Goal: Task Accomplishment & Management: Manage account settings

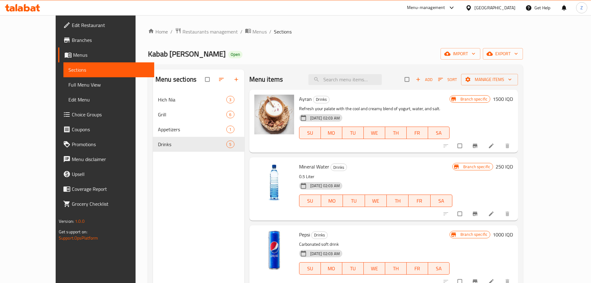
click at [445, 9] on div "Menu-management" at bounding box center [426, 7] width 38 height 7
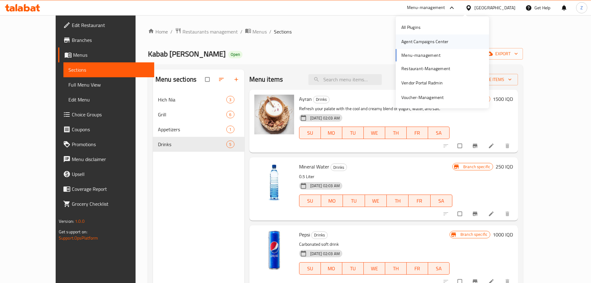
click at [434, 44] on div "Agent Campaigns Center" at bounding box center [424, 41] width 47 height 7
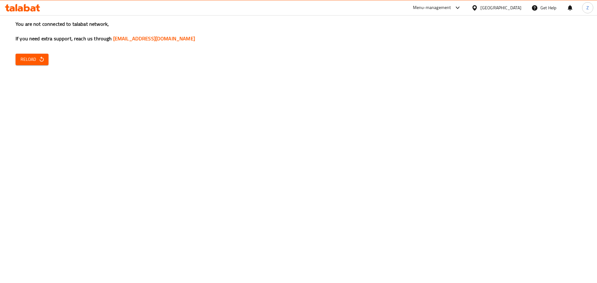
click at [451, 10] on div "Menu-management" at bounding box center [432, 7] width 38 height 7
click at [430, 54] on div "All Plugins Agent Campaigns Center Menu-management Restaurant-Management Vendor…" at bounding box center [447, 62] width 93 height 85
click at [39, 55] on button "Reload" at bounding box center [32, 59] width 33 height 11
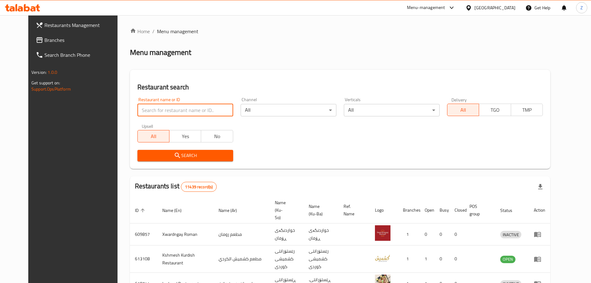
click at [190, 111] on input "search" at bounding box center [185, 110] width 96 height 12
type input "najary"
click button "Search" at bounding box center [185, 155] width 96 height 11
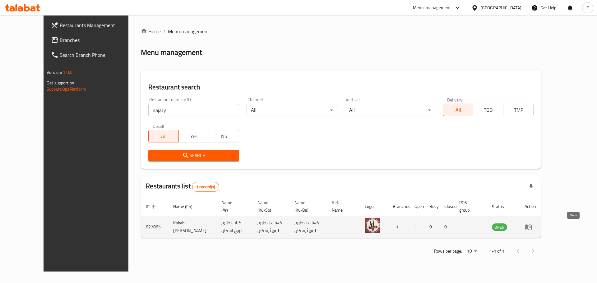
click at [531, 225] on icon "enhanced table" at bounding box center [528, 227] width 7 height 5
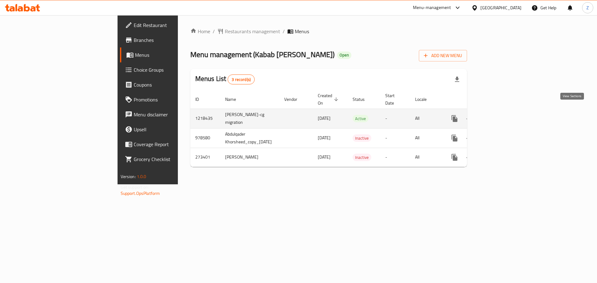
click at [503, 115] on icon "enhanced table" at bounding box center [498, 118] width 7 height 7
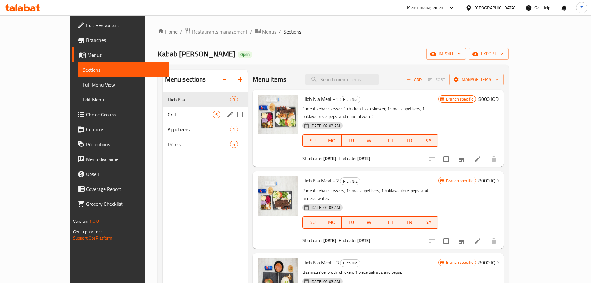
click at [163, 121] on div "Grill 6" at bounding box center [205, 114] width 85 height 15
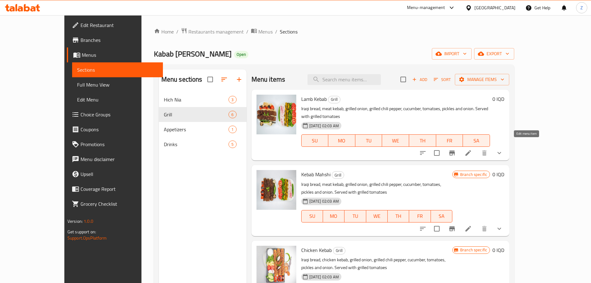
click at [471, 150] on icon at bounding box center [468, 153] width 6 height 6
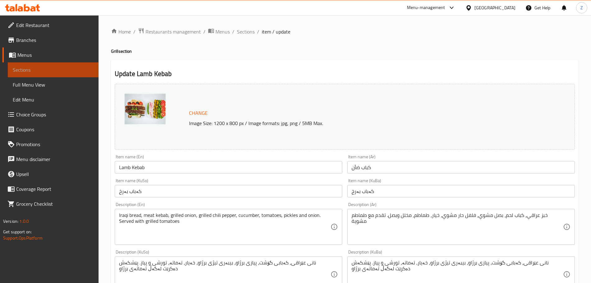
click at [70, 71] on span "Sections" at bounding box center [53, 69] width 81 height 7
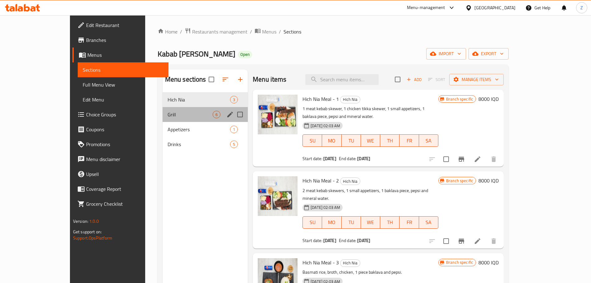
click at [186, 121] on div "Grill 6" at bounding box center [205, 114] width 85 height 15
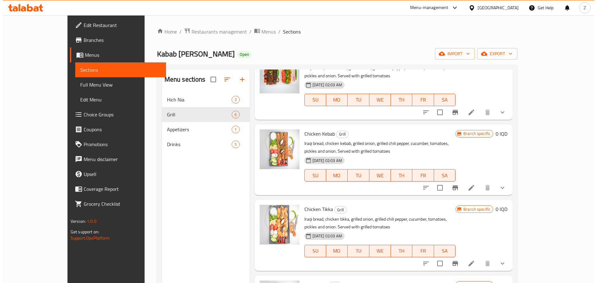
scroll to position [117, 0]
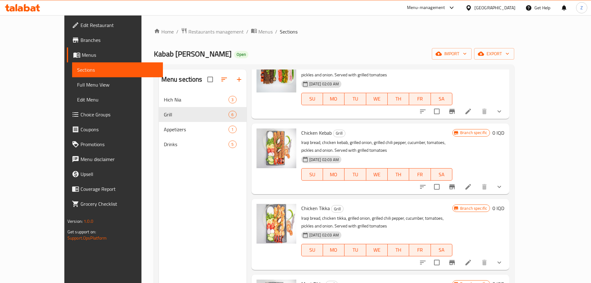
click at [477, 106] on li at bounding box center [467, 111] width 17 height 11
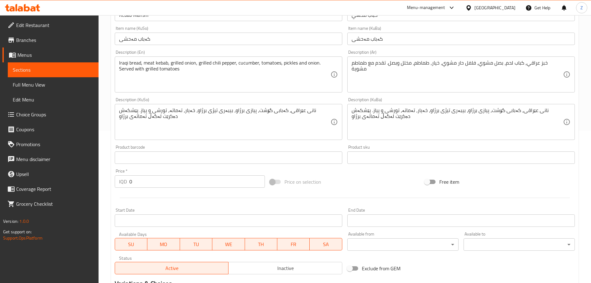
scroll to position [268, 0]
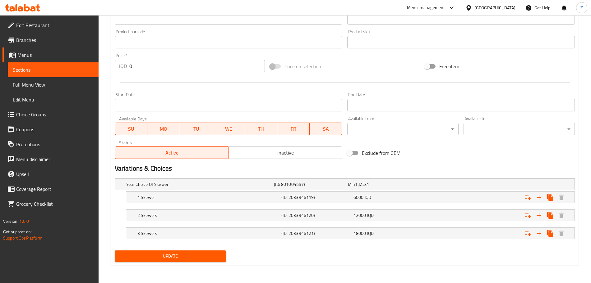
click at [56, 77] on link "Sections" at bounding box center [53, 69] width 91 height 15
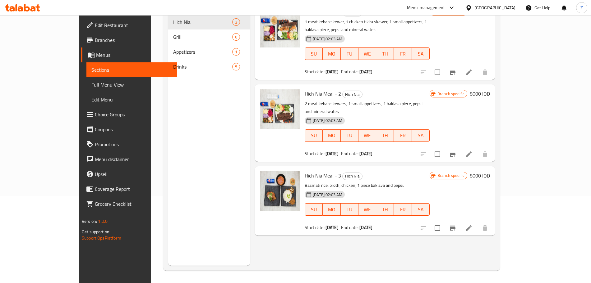
scroll to position [87, 0]
click at [91, 71] on span "Sections" at bounding box center [131, 69] width 81 height 7
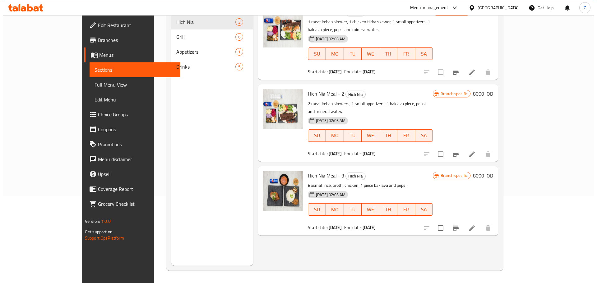
scroll to position [0, 0]
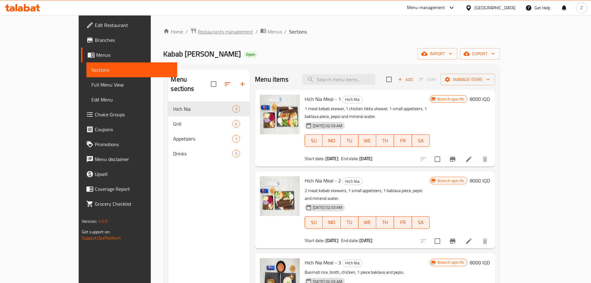
click at [198, 31] on span "Restaurants management" at bounding box center [225, 31] width 55 height 7
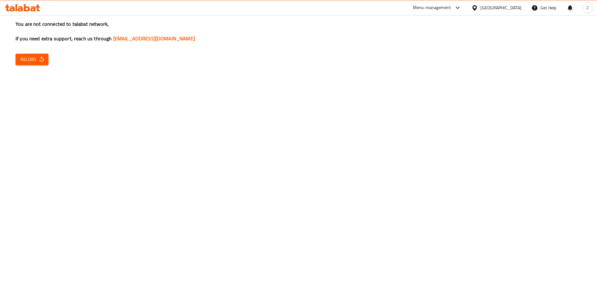
click at [46, 57] on button "Reload" at bounding box center [32, 59] width 33 height 11
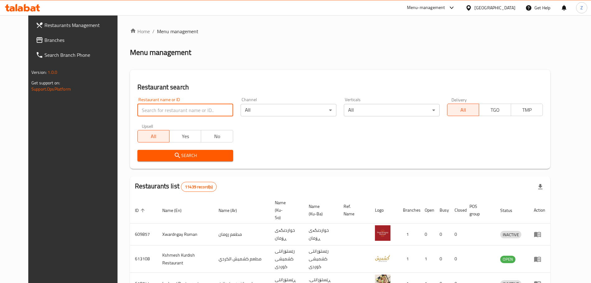
click at [180, 112] on input "search" at bounding box center [185, 110] width 96 height 12
type input "BAGUETT"
click button "Search" at bounding box center [185, 155] width 96 height 11
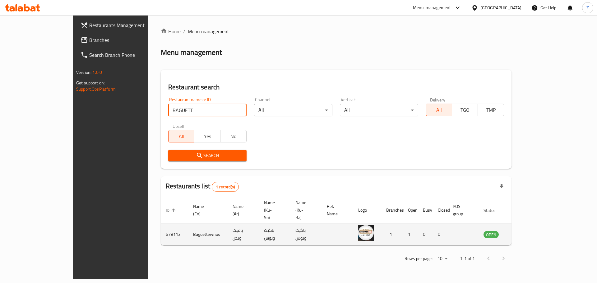
click at [523, 232] on icon "enhanced table" at bounding box center [519, 234] width 7 height 5
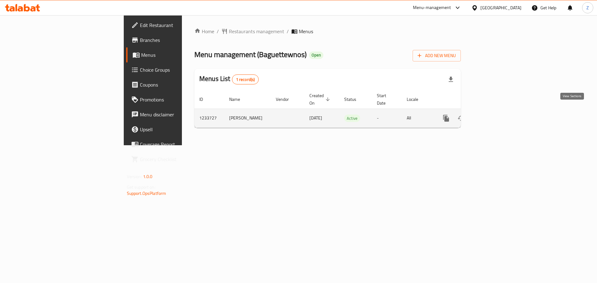
click at [494, 115] on icon "enhanced table" at bounding box center [490, 118] width 7 height 7
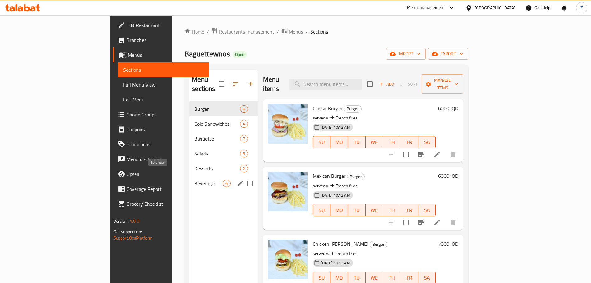
click at [194, 180] on span "Beverages" at bounding box center [208, 183] width 28 height 7
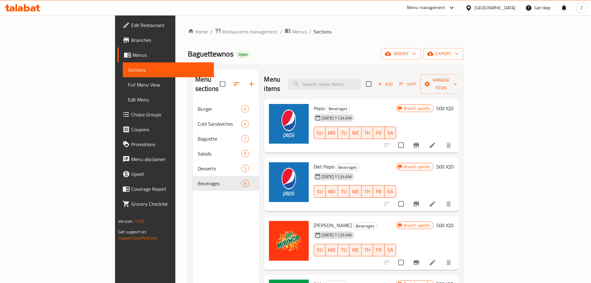
click at [445, 9] on div "Menu-management" at bounding box center [426, 7] width 38 height 7
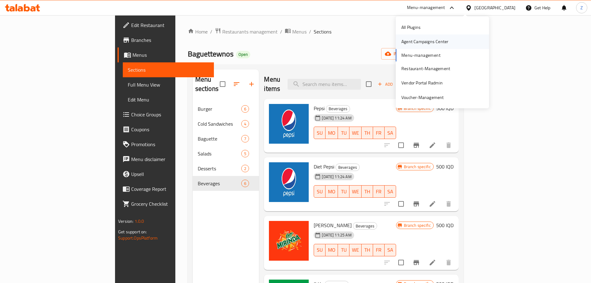
click at [445, 47] on div "Agent Campaigns Center" at bounding box center [424, 41] width 57 height 14
